Goal: Task Accomplishment & Management: Use online tool/utility

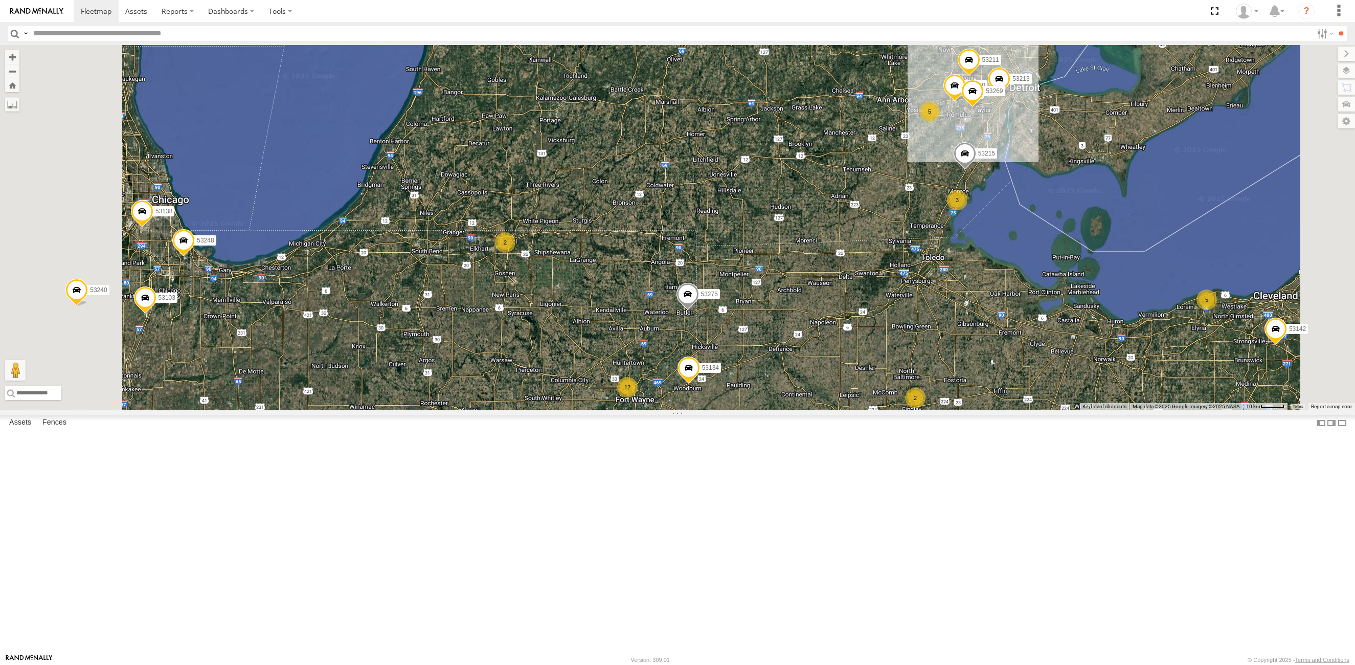
drag, startPoint x: 758, startPoint y: 594, endPoint x: 823, endPoint y: 455, distance: 153.8
click at [823, 410] on div "53216 53279 53247 53275 53210 53103 53207 53266 53142 53264 53134 53288 53149 5…" at bounding box center [677, 227] width 1355 height 365
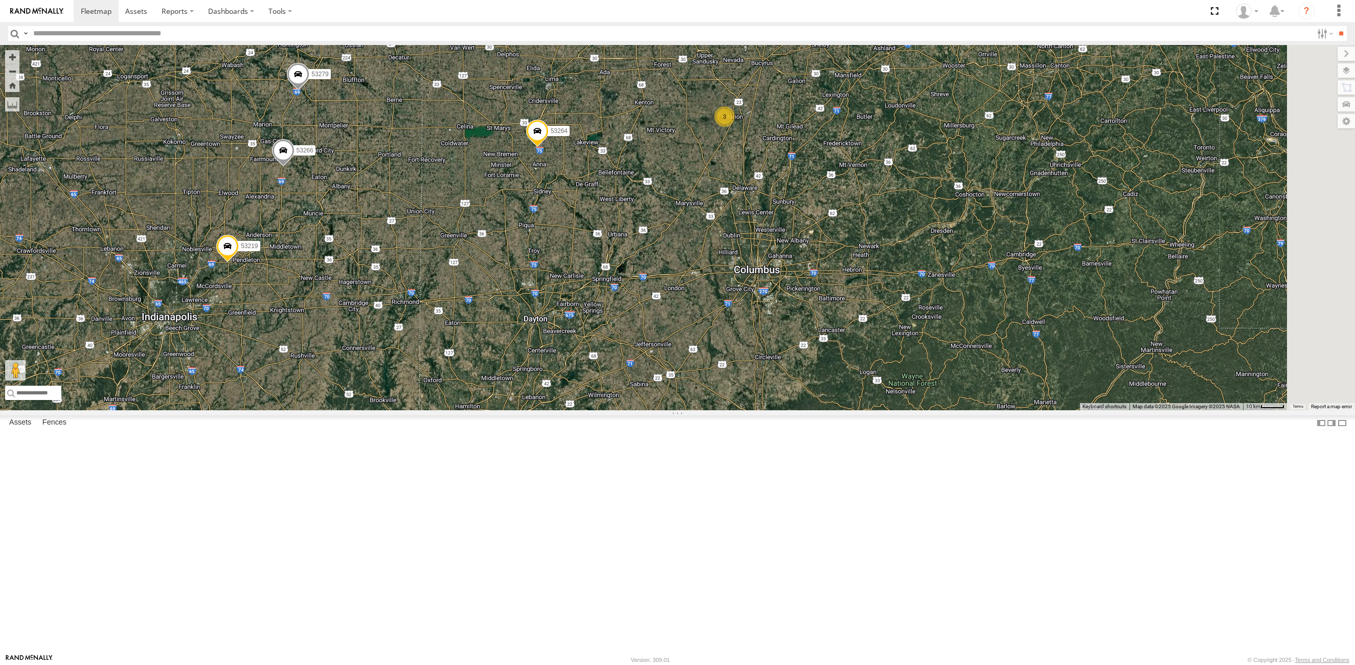
drag, startPoint x: 934, startPoint y: 520, endPoint x: 687, endPoint y: 257, distance: 360.3
click at [828, 255] on div "53215 53275 53134 12 3 53280 2 2 53279 3 5 53213 5 2 53266 53219 53269 53142 53…" at bounding box center [677, 227] width 1355 height 365
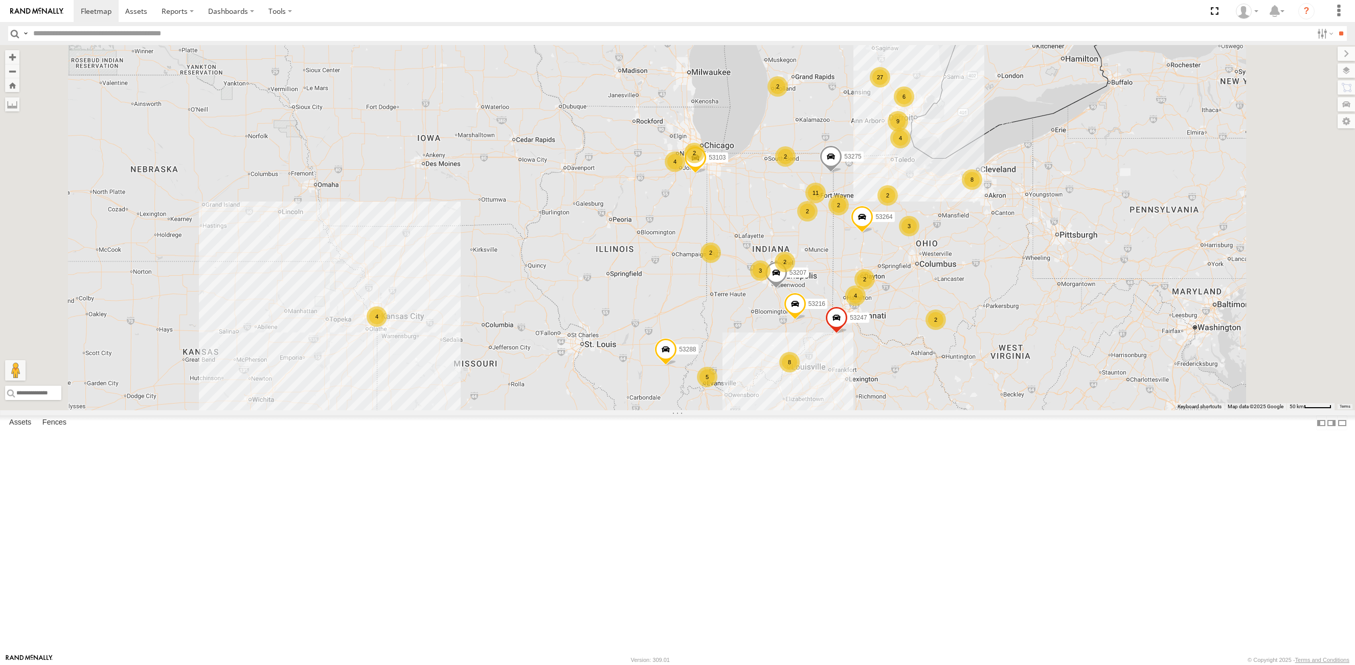
click at [0, 0] on span "Basemaps" at bounding box center [0, 0] width 0 height 0
click at [0, 0] on span "Satellite + Roadmap" at bounding box center [0, 0] width 0 height 0
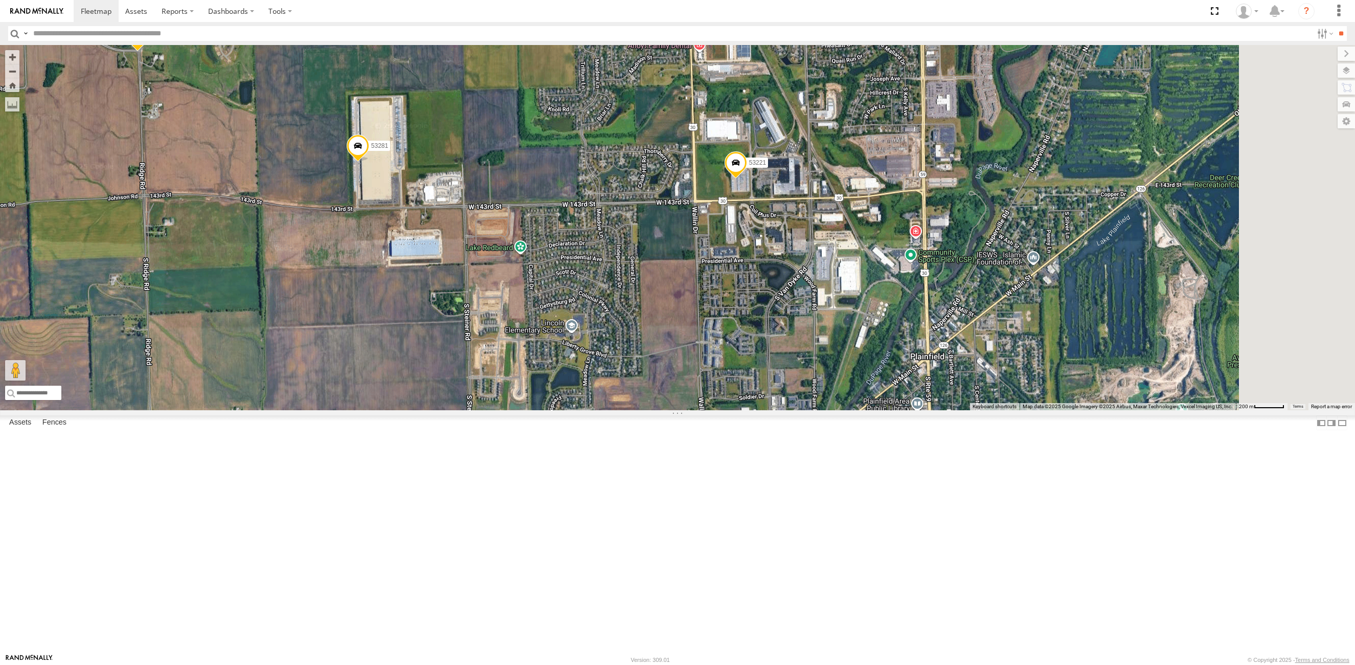
drag, startPoint x: 941, startPoint y: 332, endPoint x: 965, endPoint y: 343, distance: 26.5
click at [763, 323] on div "53216 53247 53275 53103 53207 53264 53288 53221 53138 53240 53248 53214 53281" at bounding box center [677, 227] width 1355 height 365
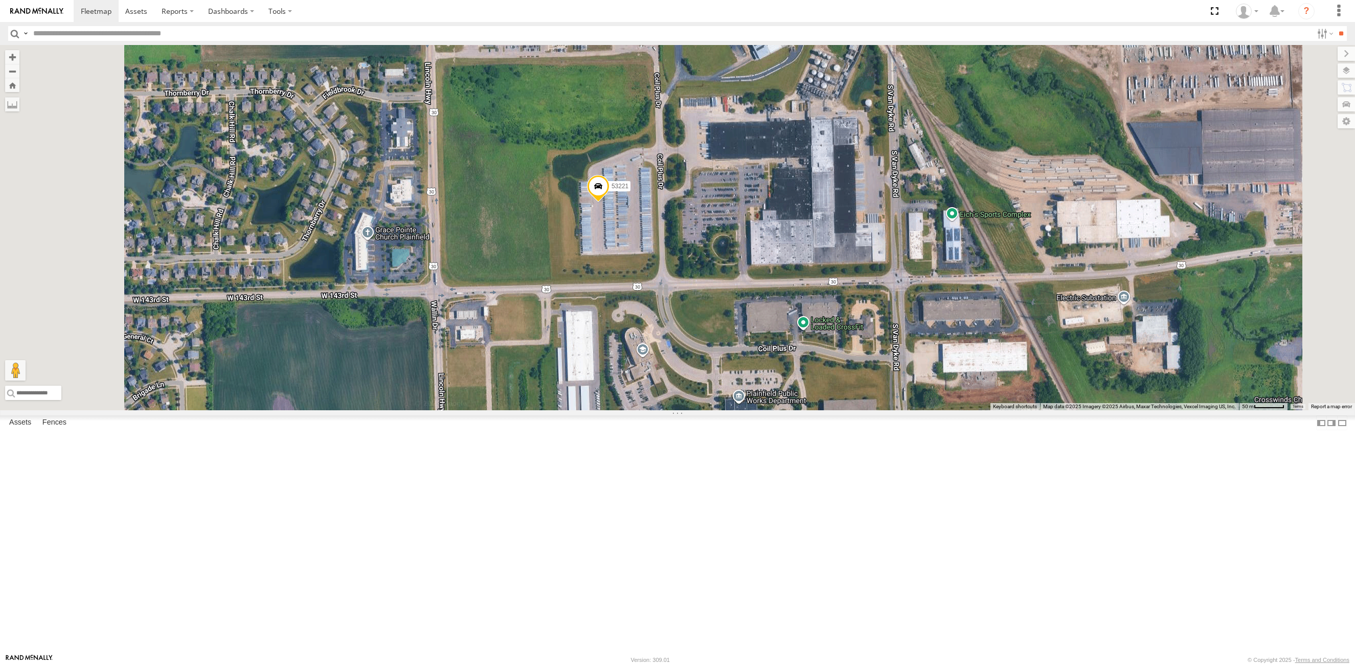
click at [610, 203] on span at bounding box center [598, 189] width 23 height 28
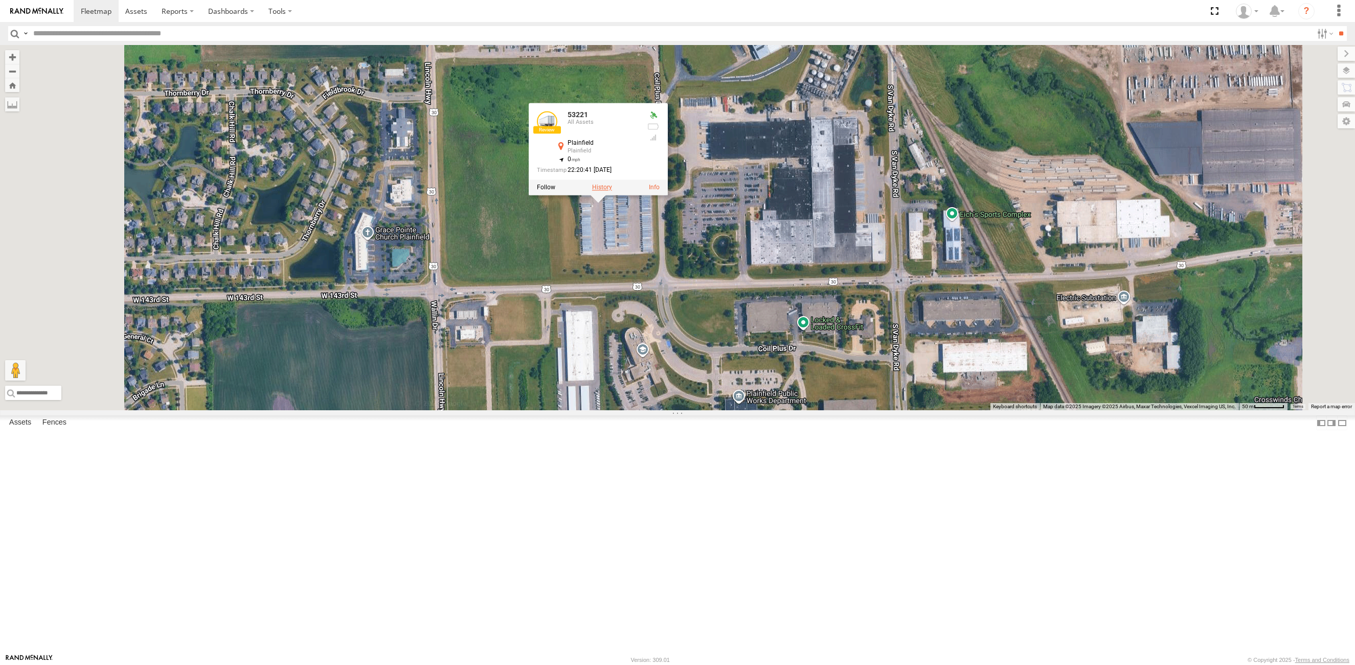
click at [612, 191] on label at bounding box center [602, 187] width 20 height 7
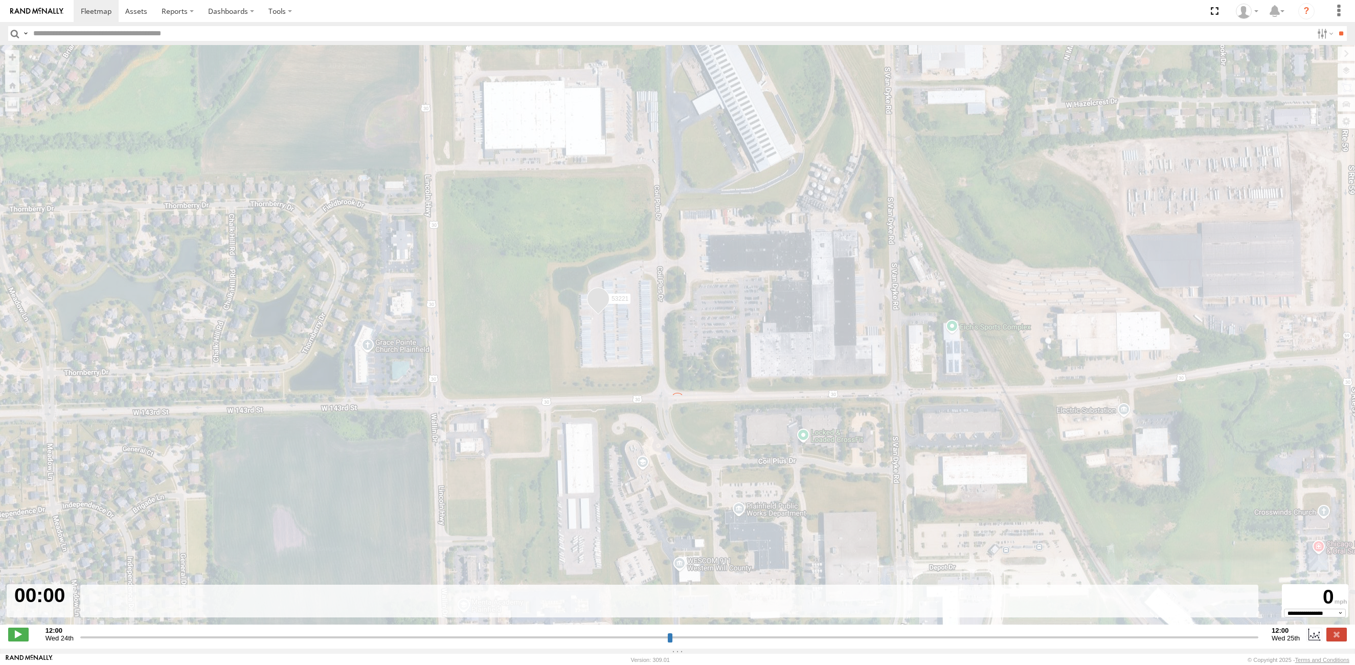
type input "**********"
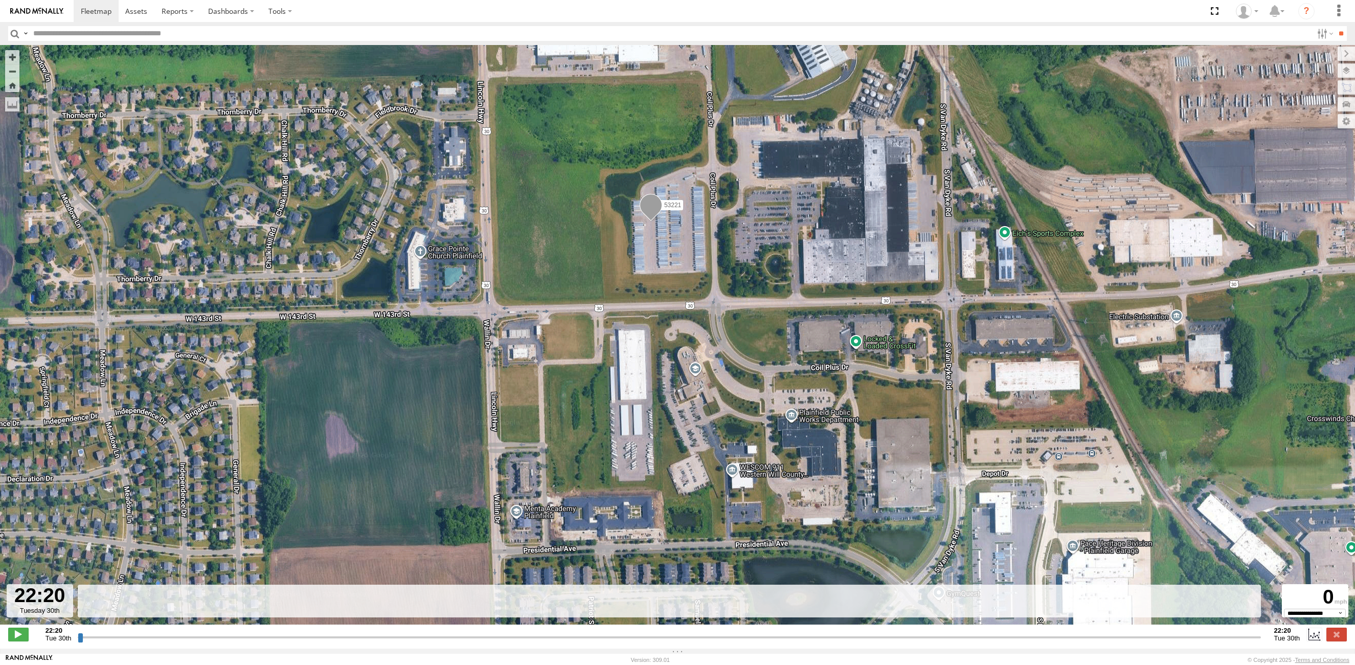
drag, startPoint x: 82, startPoint y: 642, endPoint x: 184, endPoint y: 640, distance: 101.8
click at [184, 640] on input "range" at bounding box center [669, 637] width 1183 height 10
drag, startPoint x: 81, startPoint y: 643, endPoint x: 472, endPoint y: 338, distance: 495.9
click at [209, 637] on input "range" at bounding box center [669, 637] width 1183 height 10
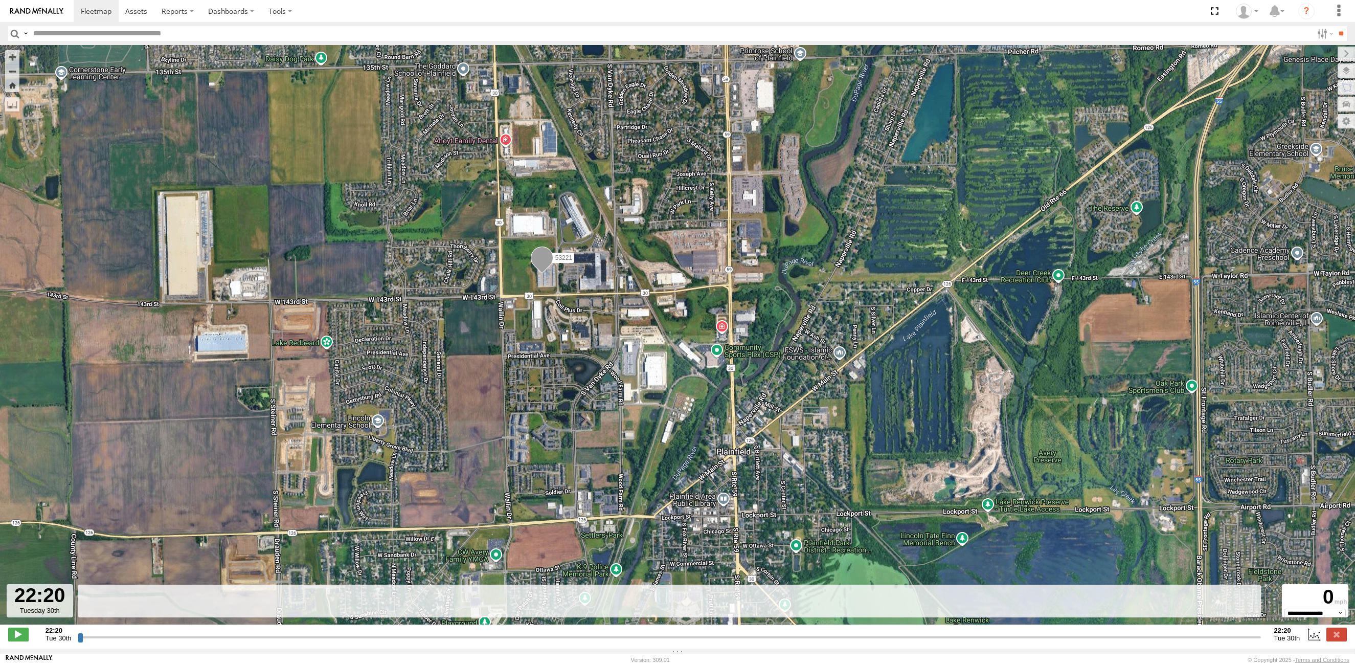
drag, startPoint x: 195, startPoint y: 263, endPoint x: 208, endPoint y: 265, distance: 12.4
click at [208, 265] on div "53221" at bounding box center [677, 340] width 1355 height 590
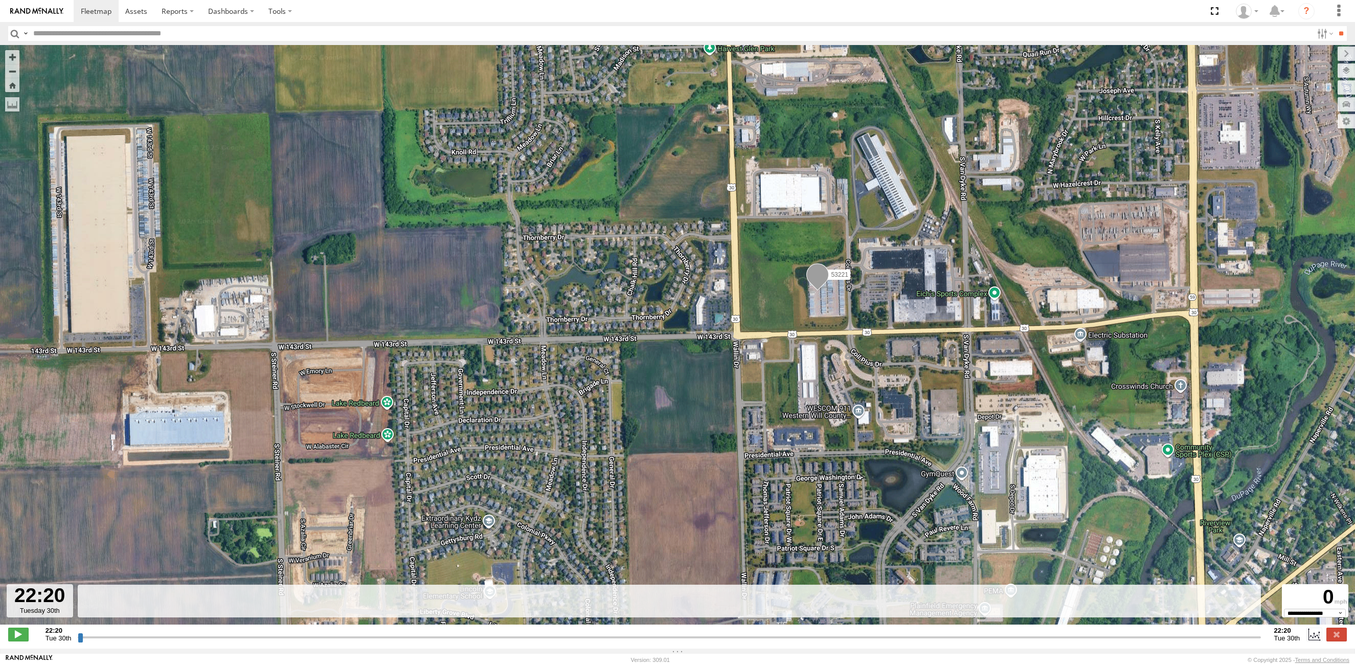
drag, startPoint x: 679, startPoint y: 282, endPoint x: 939, endPoint y: 277, distance: 260.9
click at [575, 281] on div "53221" at bounding box center [677, 340] width 1355 height 590
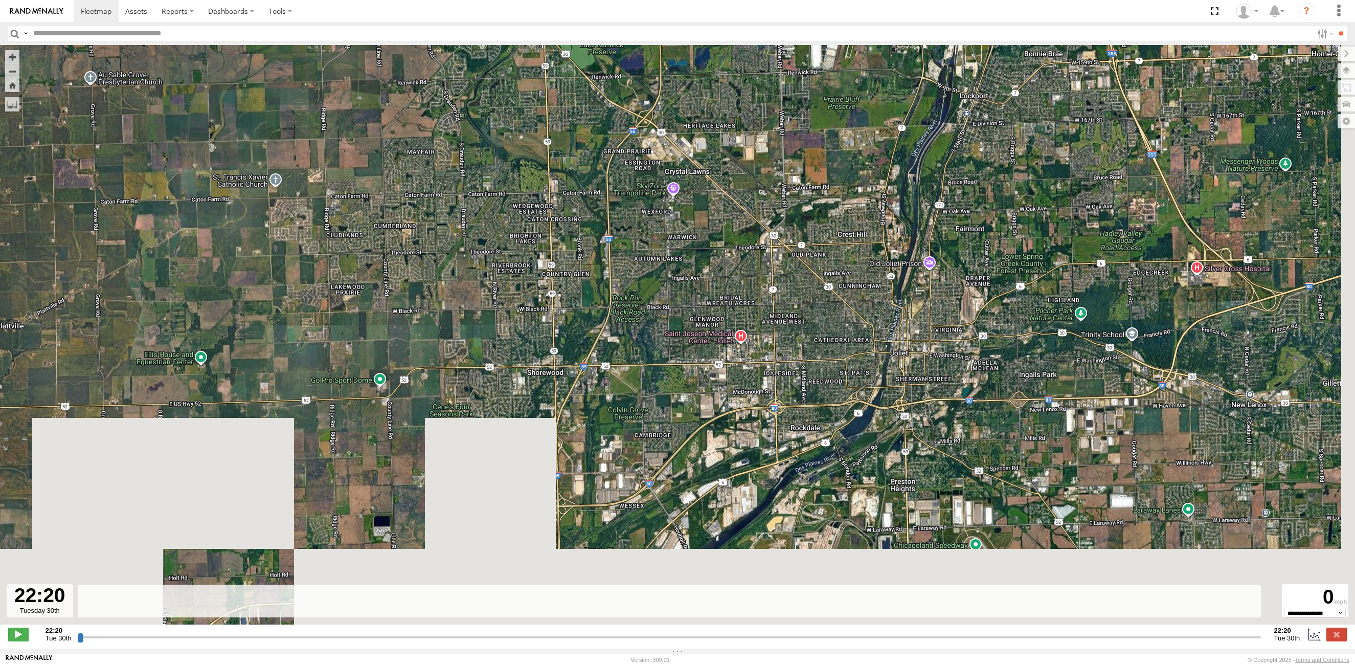
drag, startPoint x: 758, startPoint y: 494, endPoint x: 613, endPoint y: 125, distance: 396.6
click at [613, 125] on div "53221" at bounding box center [677, 340] width 1355 height 590
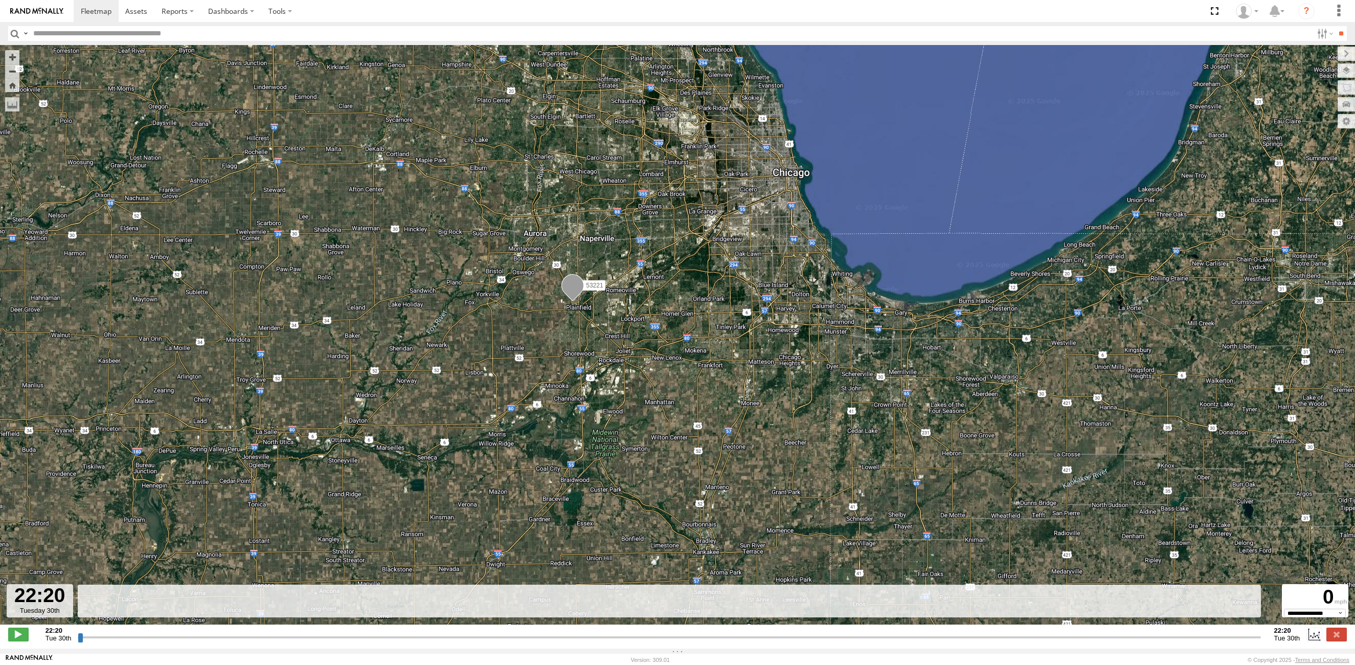
click at [17, 34] on input "button" at bounding box center [14, 33] width 13 height 15
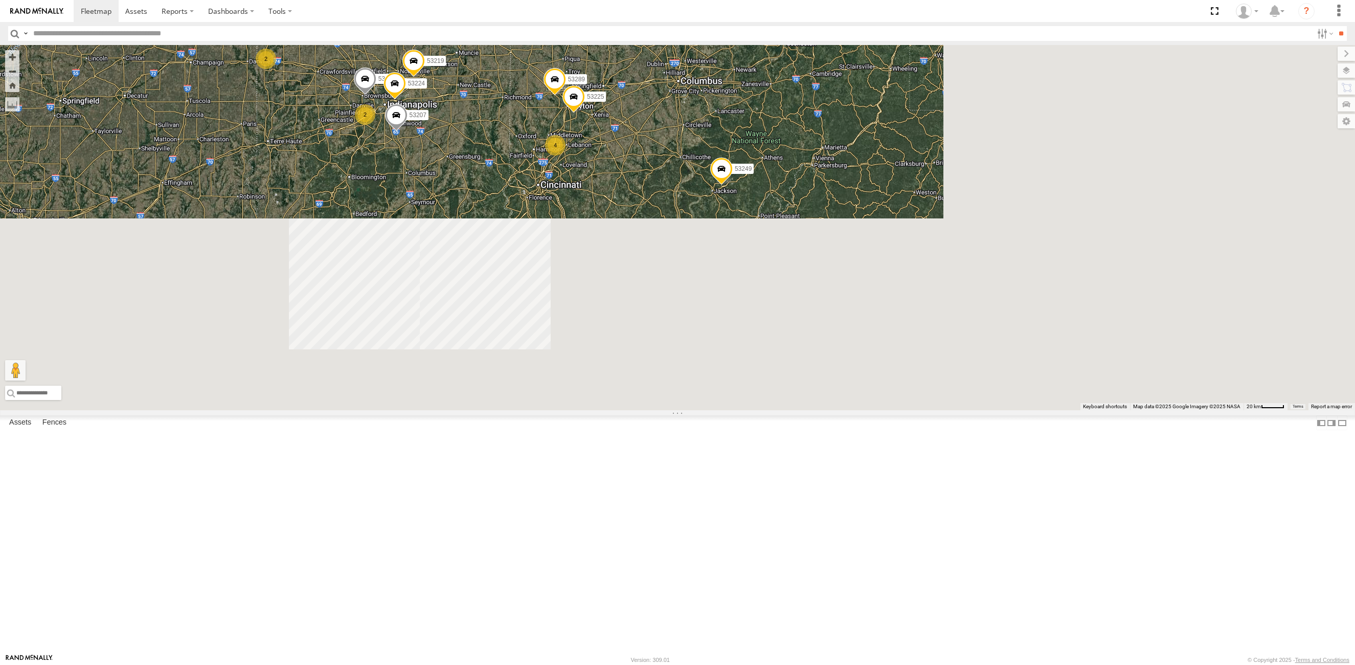
drag, startPoint x: 1098, startPoint y: 554, endPoint x: 751, endPoint y: 182, distance: 509.8
click at [751, 182] on div "26 3 10 6 8 4 2 2 53149 53279 53275 3 53225 5 2 53213 53103 53207 2 53256 2 532…" at bounding box center [677, 227] width 1355 height 365
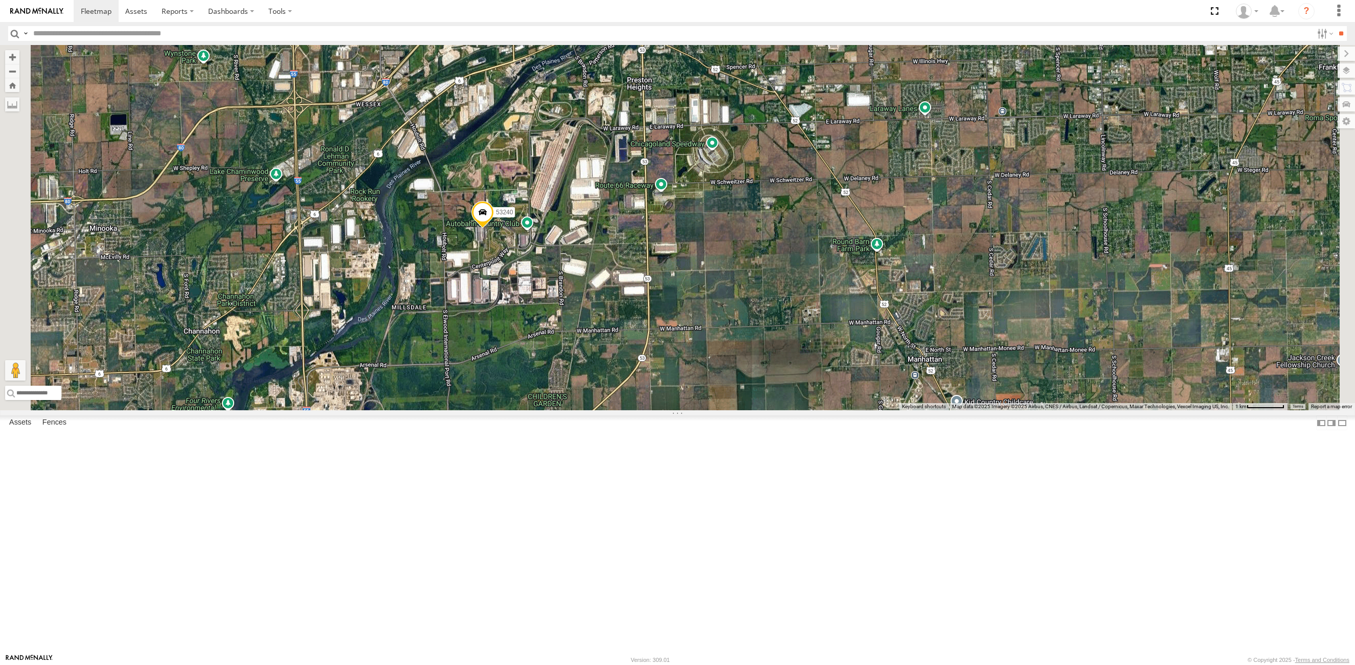
drag, startPoint x: 649, startPoint y: 410, endPoint x: 614, endPoint y: 388, distance: 41.7
click at [652, 410] on div "53216 53247 53101 53288 53279 53275 53103 53266 53219 53253 53138 53240 53264 5…" at bounding box center [677, 227] width 1355 height 365
